Goal: Task Accomplishment & Management: Complete application form

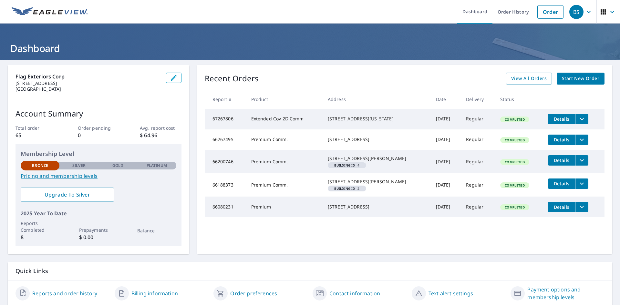
click at [579, 83] on link "Start New Order" at bounding box center [581, 79] width 48 height 12
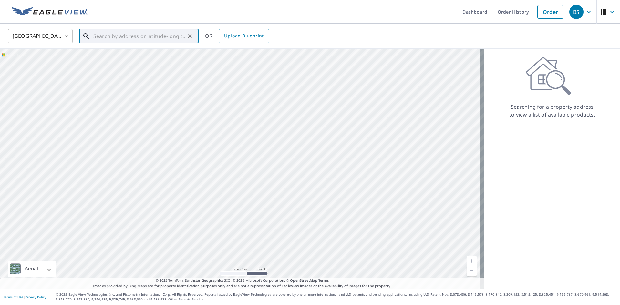
click at [142, 36] on input "text" at bounding box center [139, 36] width 92 height 18
click at [161, 37] on input "text" at bounding box center [139, 36] width 92 height 18
click at [129, 66] on li "[STREET_ADDRESS]" at bounding box center [139, 58] width 120 height 22
type input "[STREET_ADDRESS]"
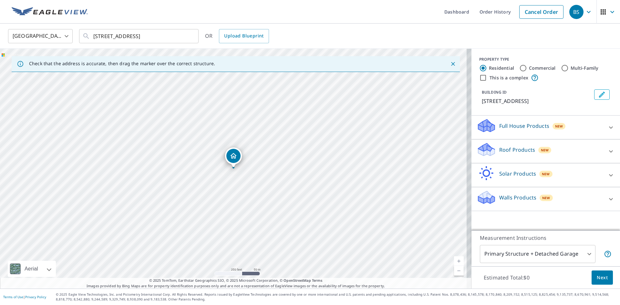
click at [232, 158] on icon "Dropped pin, building 1, Residential property, 261 Chesterton Ave Staten Island…" at bounding box center [233, 155] width 6 height 5
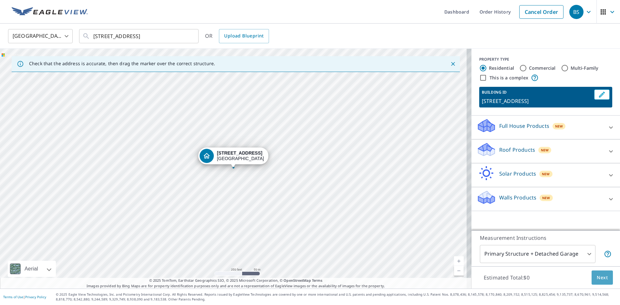
click at [602, 278] on span "Next" at bounding box center [602, 278] width 11 height 8
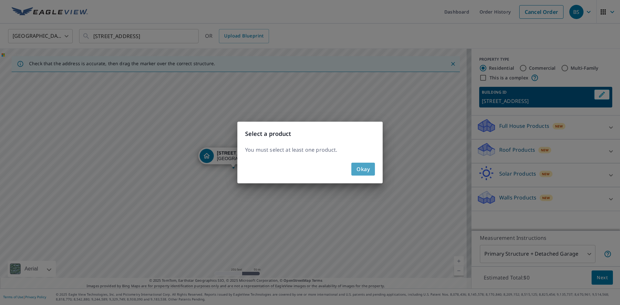
click at [365, 174] on button "Okay" at bounding box center [364, 169] width 24 height 13
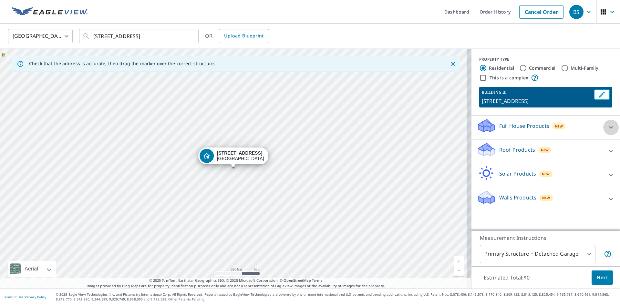
click at [608, 131] on icon at bounding box center [611, 128] width 8 height 8
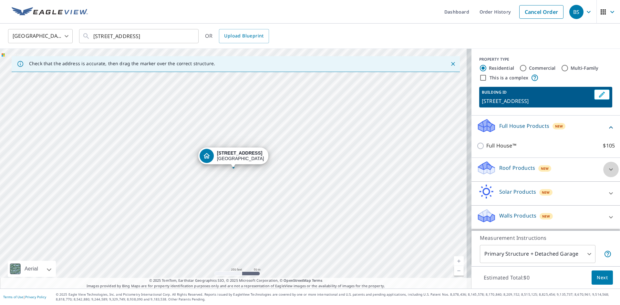
click at [607, 173] on icon at bounding box center [611, 170] width 8 height 8
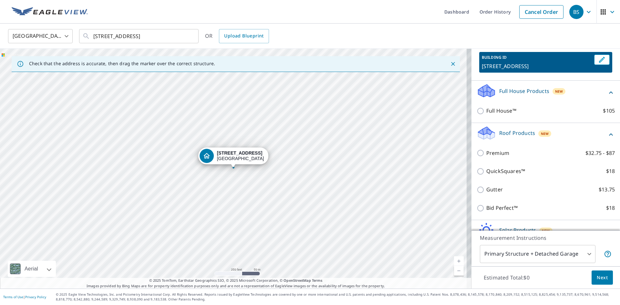
scroll to position [16, 0]
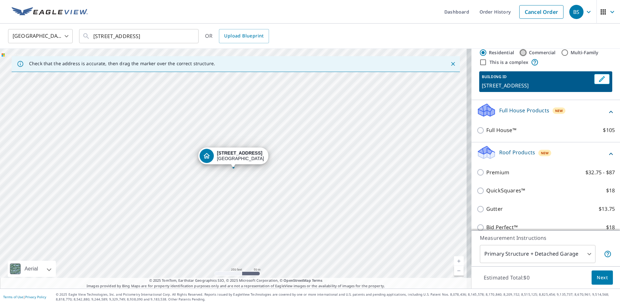
click at [520, 51] on input "Commercial" at bounding box center [524, 53] width 8 height 8
radio input "true"
type input "4"
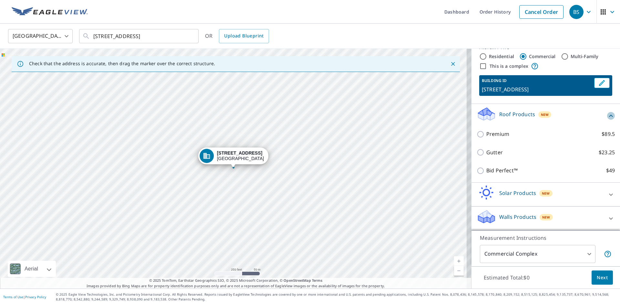
click at [607, 118] on icon at bounding box center [611, 116] width 8 height 8
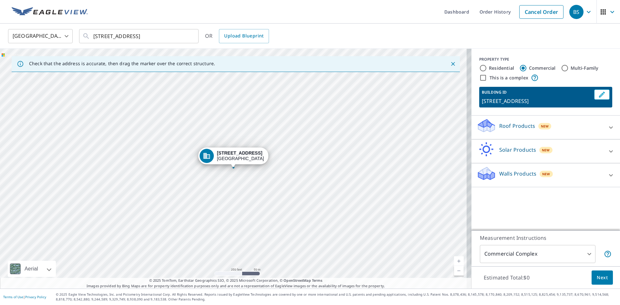
click at [607, 131] on icon at bounding box center [611, 128] width 8 height 8
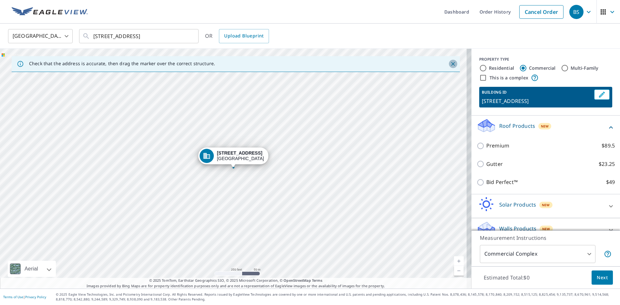
click at [451, 64] on icon "Close" at bounding box center [453, 64] width 4 height 4
